Goal: Information Seeking & Learning: Learn about a topic

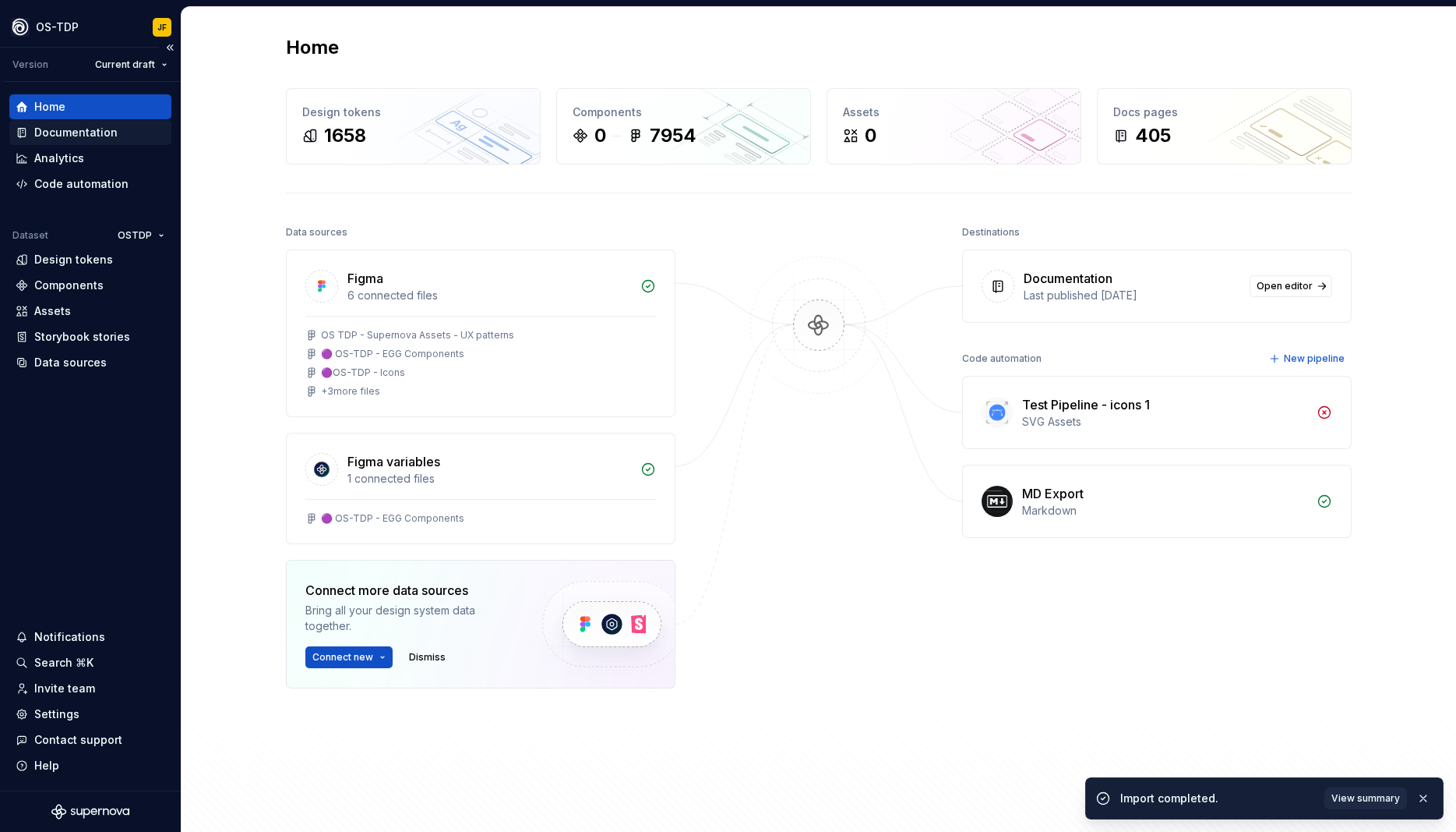
click at [46, 127] on div "Documentation" at bounding box center [76, 133] width 83 height 16
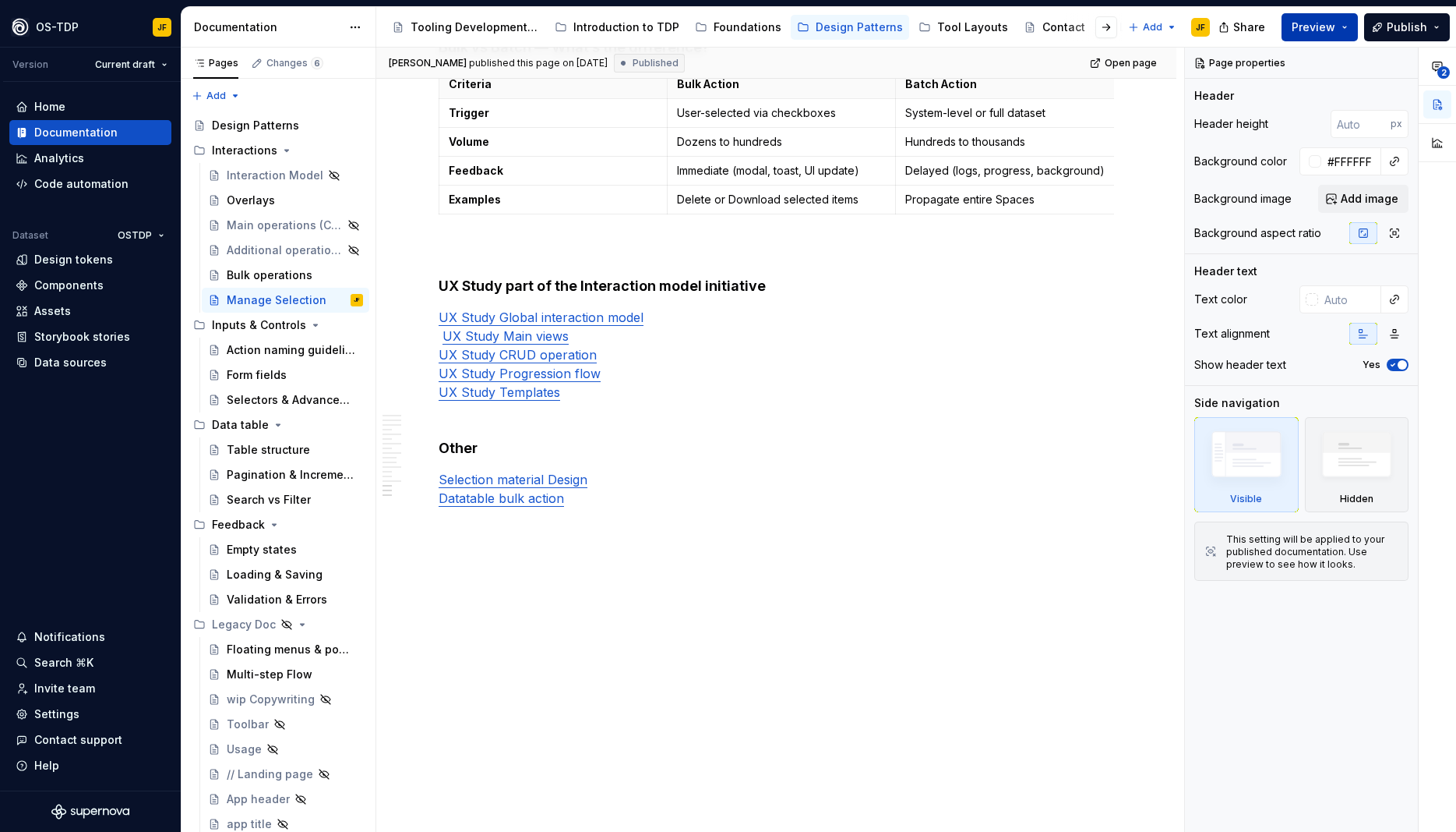
click at [1352, 30] on button "Preview" at bounding box center [1320, 27] width 76 height 28
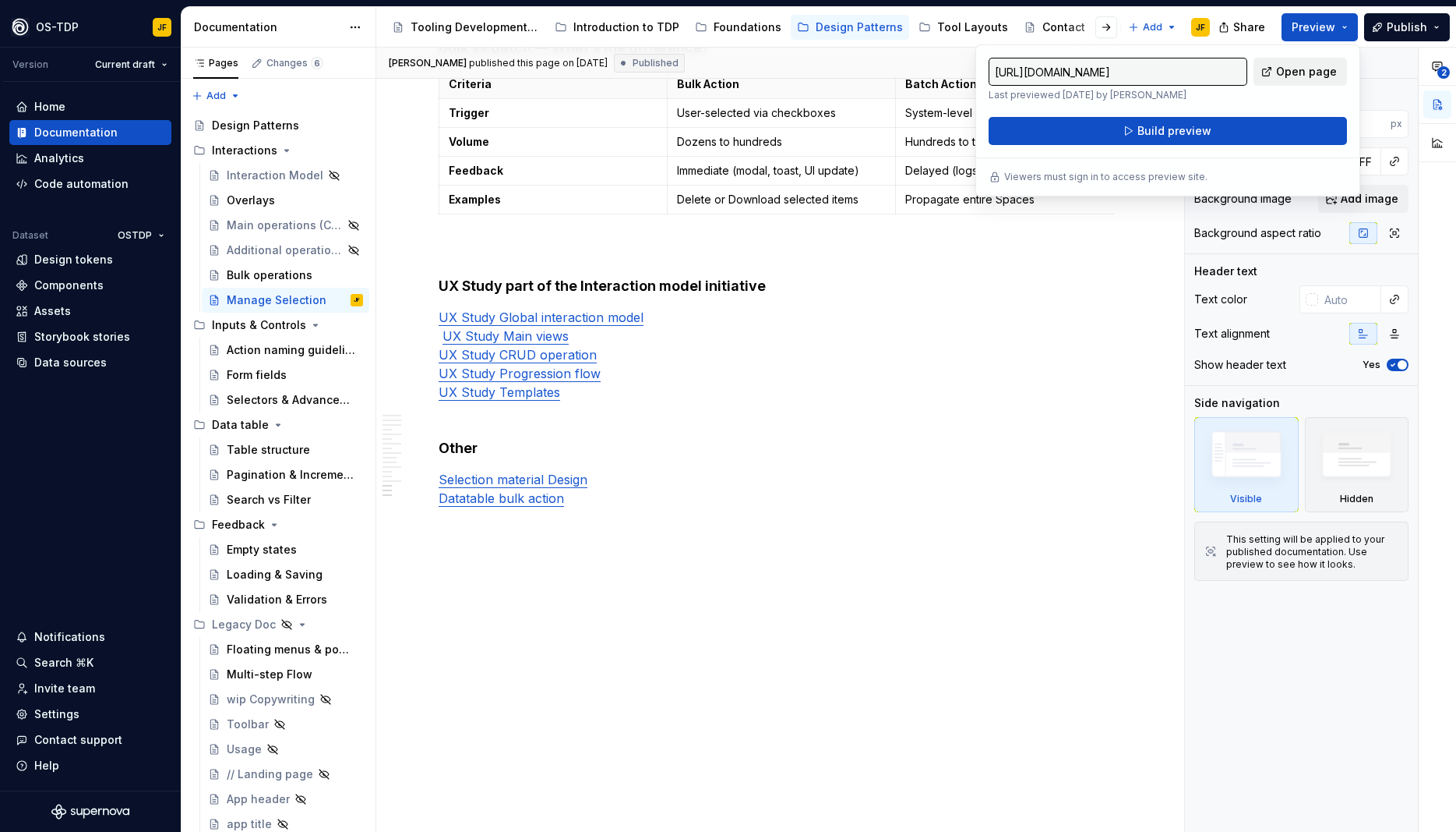
click at [1316, 70] on span "Open page" at bounding box center [1306, 72] width 61 height 16
type textarea "*"
